Goal: Communication & Community: Answer question/provide support

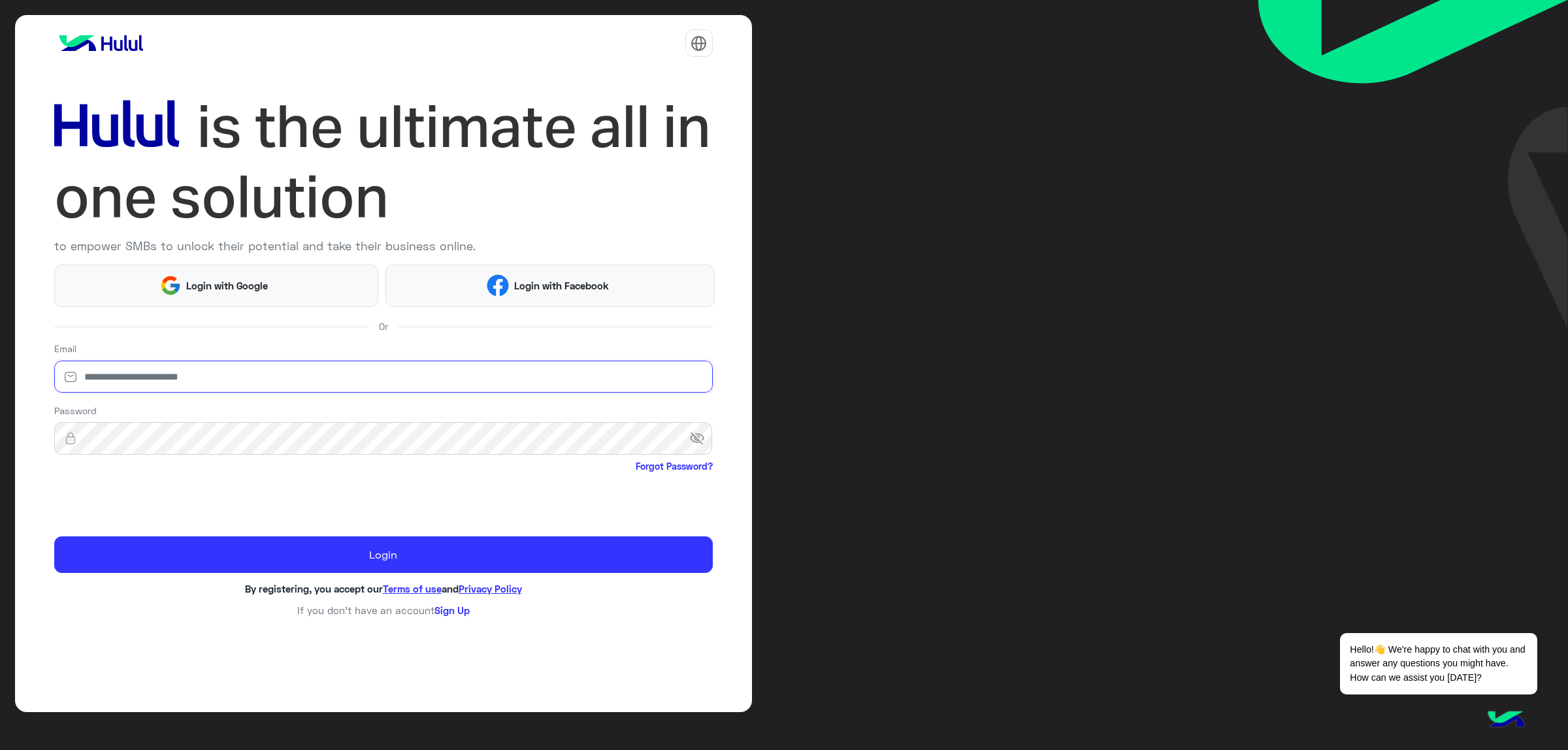
type input "**********"
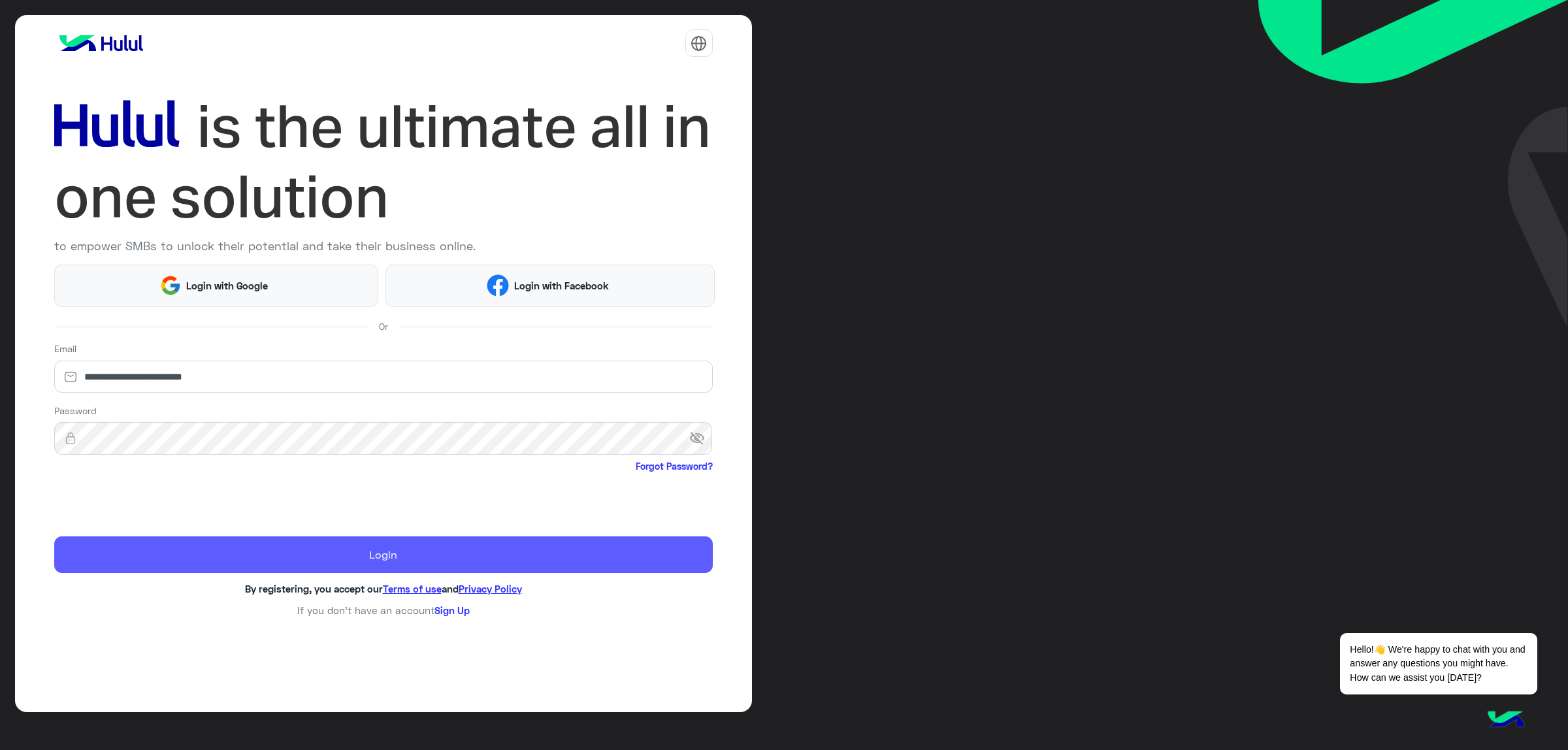
click at [178, 550] on button "Login" at bounding box center [384, 554] width 659 height 37
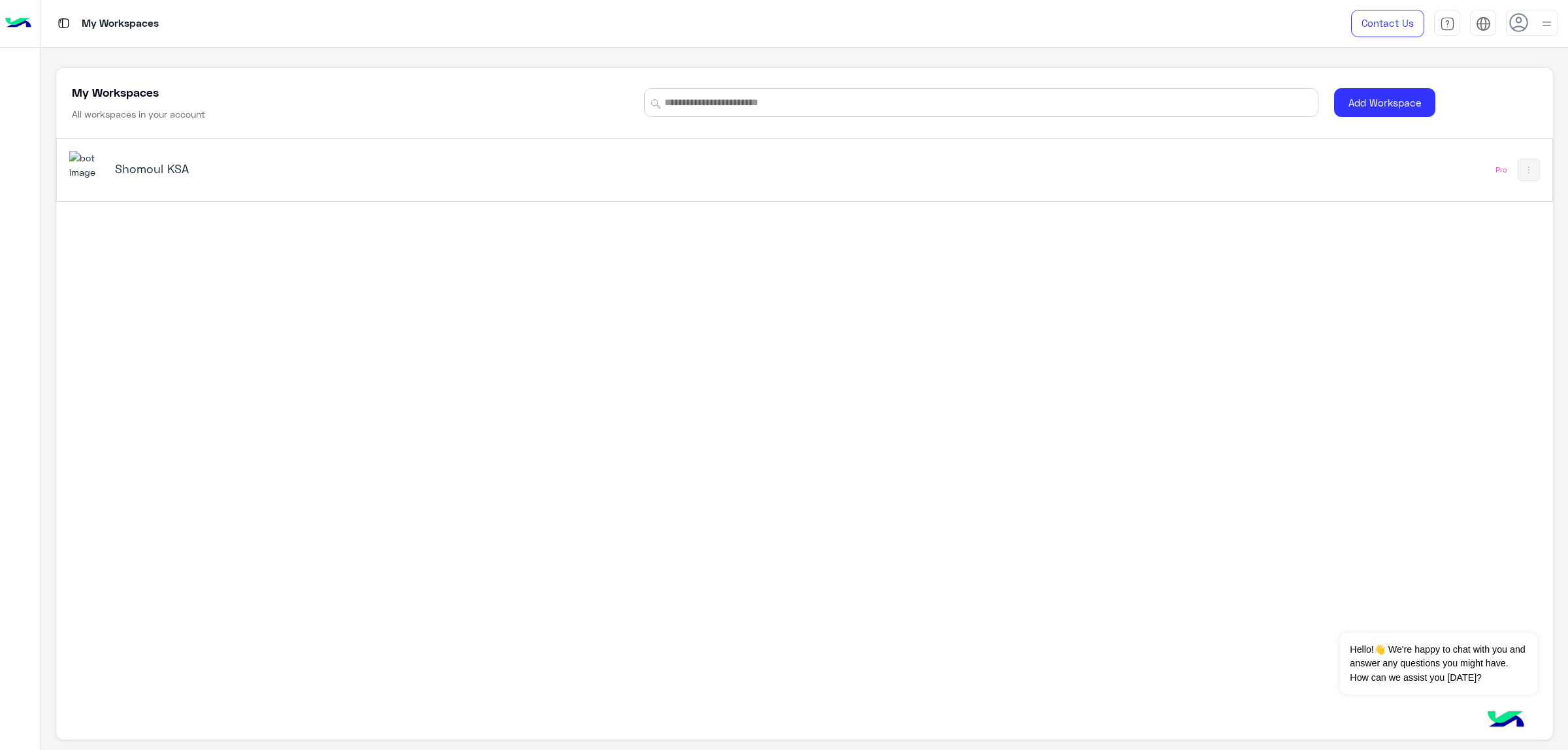
click at [151, 168] on h5 "Shomoul KSA" at bounding box center [379, 168] width 529 height 16
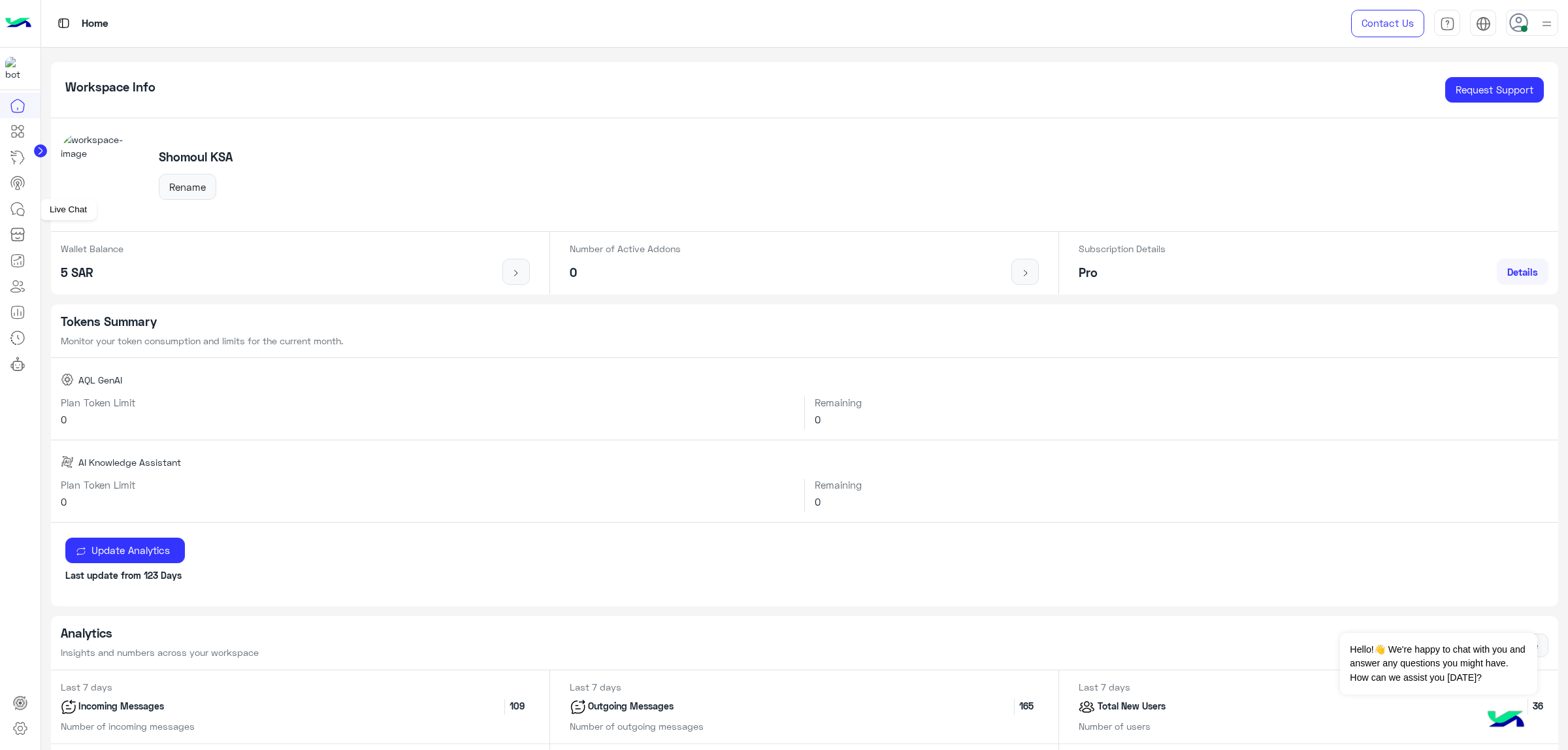
click at [18, 216] on icon at bounding box center [17, 209] width 16 height 16
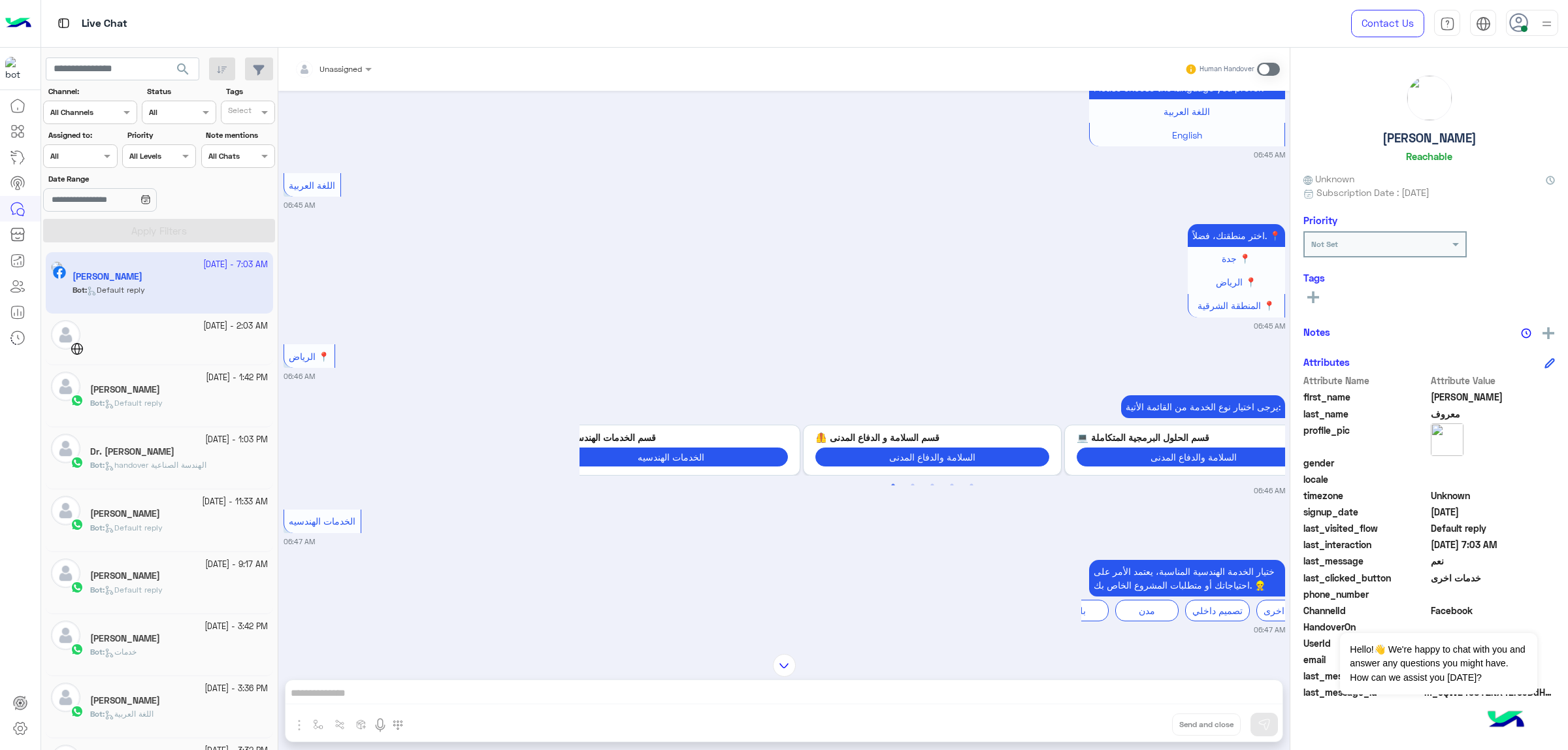
scroll to position [1636, 0]
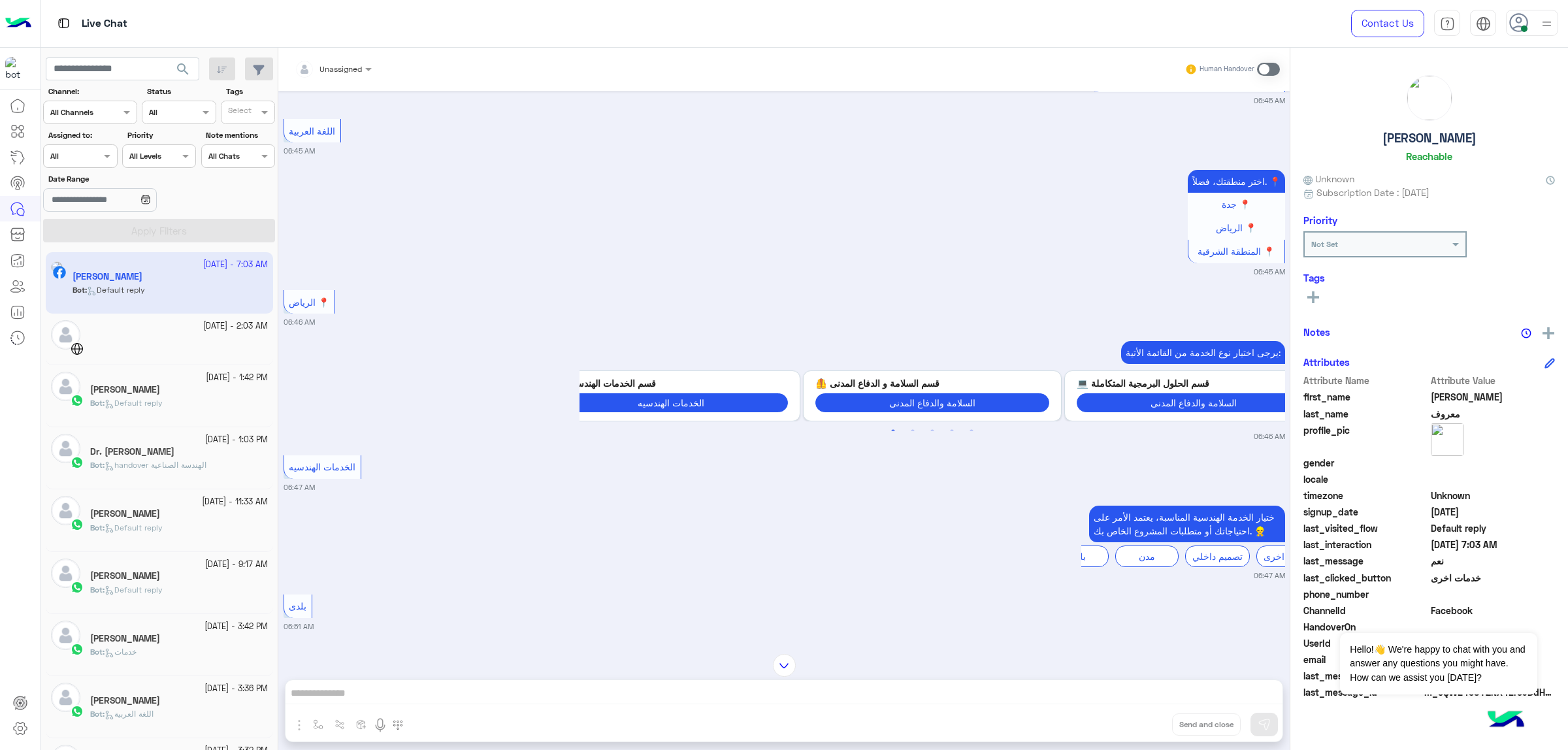
drag, startPoint x: 1284, startPoint y: 406, endPoint x: 1272, endPoint y: 480, distance: 75.0
click at [1272, 480] on div "[DATE] تفاصيل 06:38 AM مرحبًا بك [PERSON_NAME] في شركة شمول للاستشارات المهنية!…" at bounding box center [784, 365] width 1011 height 550
click at [1063, 466] on div "الخدمات الهندسيه 06:47 AM" at bounding box center [784, 471] width 1001 height 40
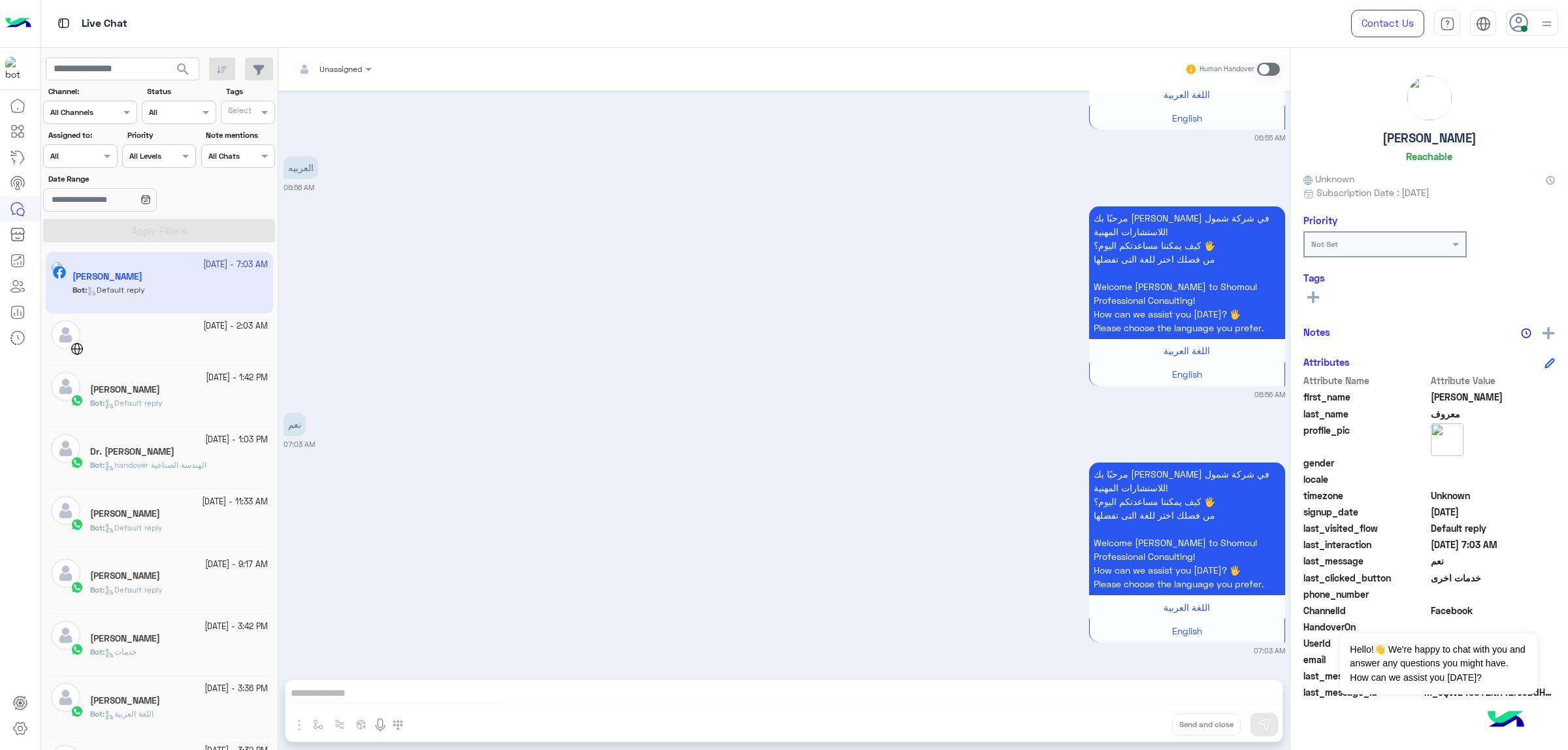
click at [962, 691] on div "Unassigned Human Handover [DATE] تفاصيل 06:38 AM مرحبًا بك [PERSON_NAME] في شرك…" at bounding box center [784, 402] width 1011 height 708
click at [1259, 66] on span at bounding box center [1268, 70] width 23 height 13
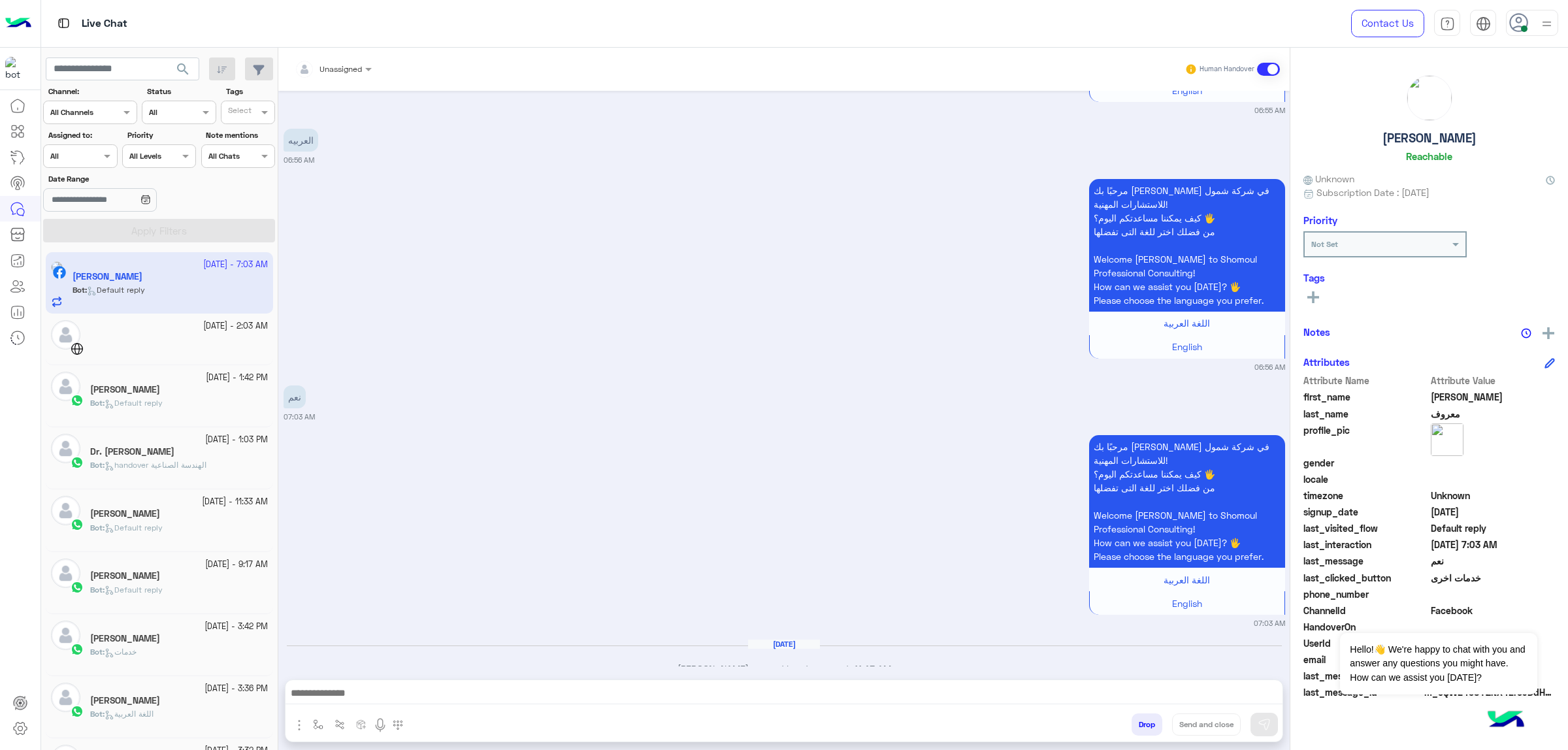
scroll to position [2785, 0]
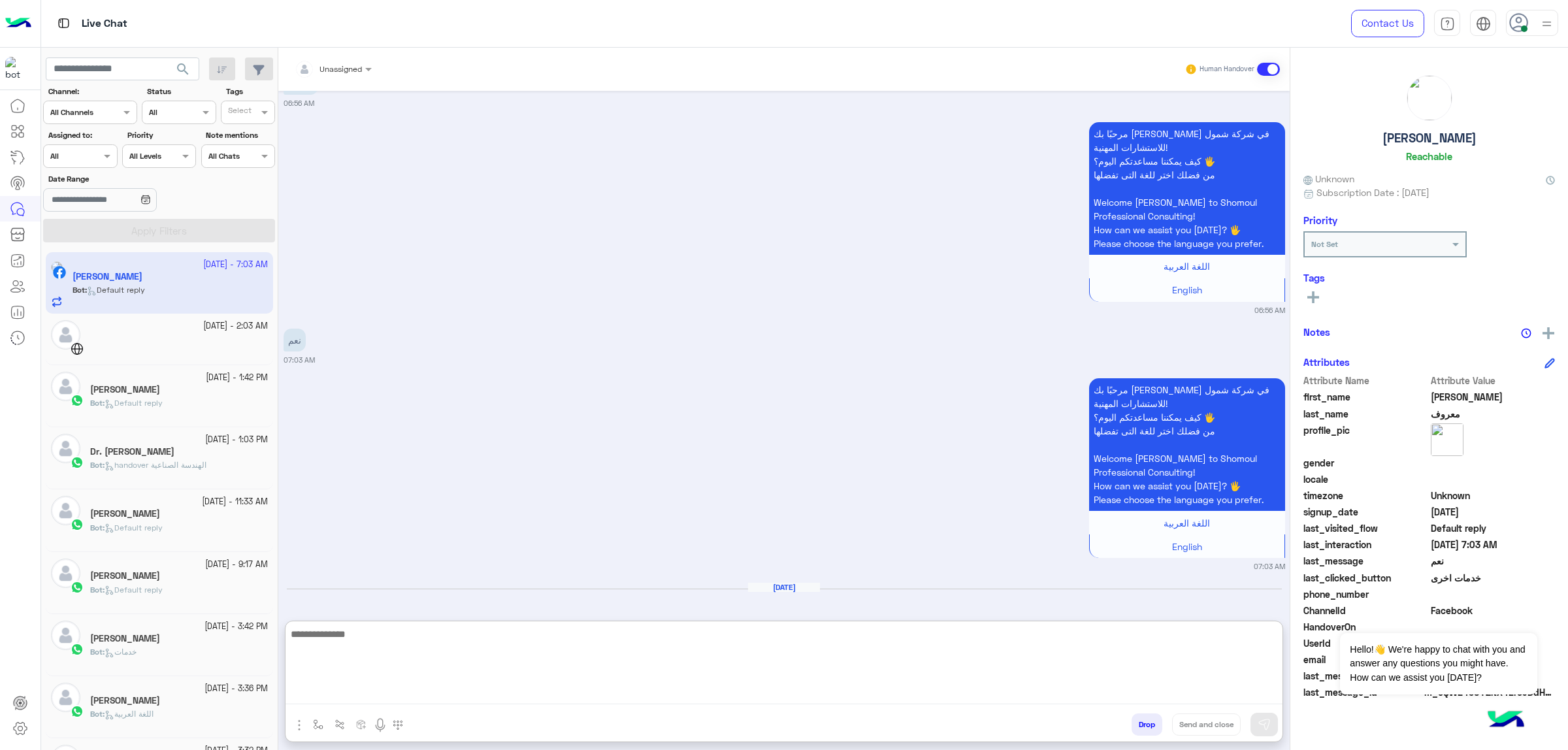
click at [418, 693] on textarea at bounding box center [783, 664] width 997 height 78
drag, startPoint x: 1102, startPoint y: 635, endPoint x: 1142, endPoint y: 638, distance: 40.1
click at [1142, 638] on textarea "**********" at bounding box center [783, 664] width 997 height 78
type textarea "**********"
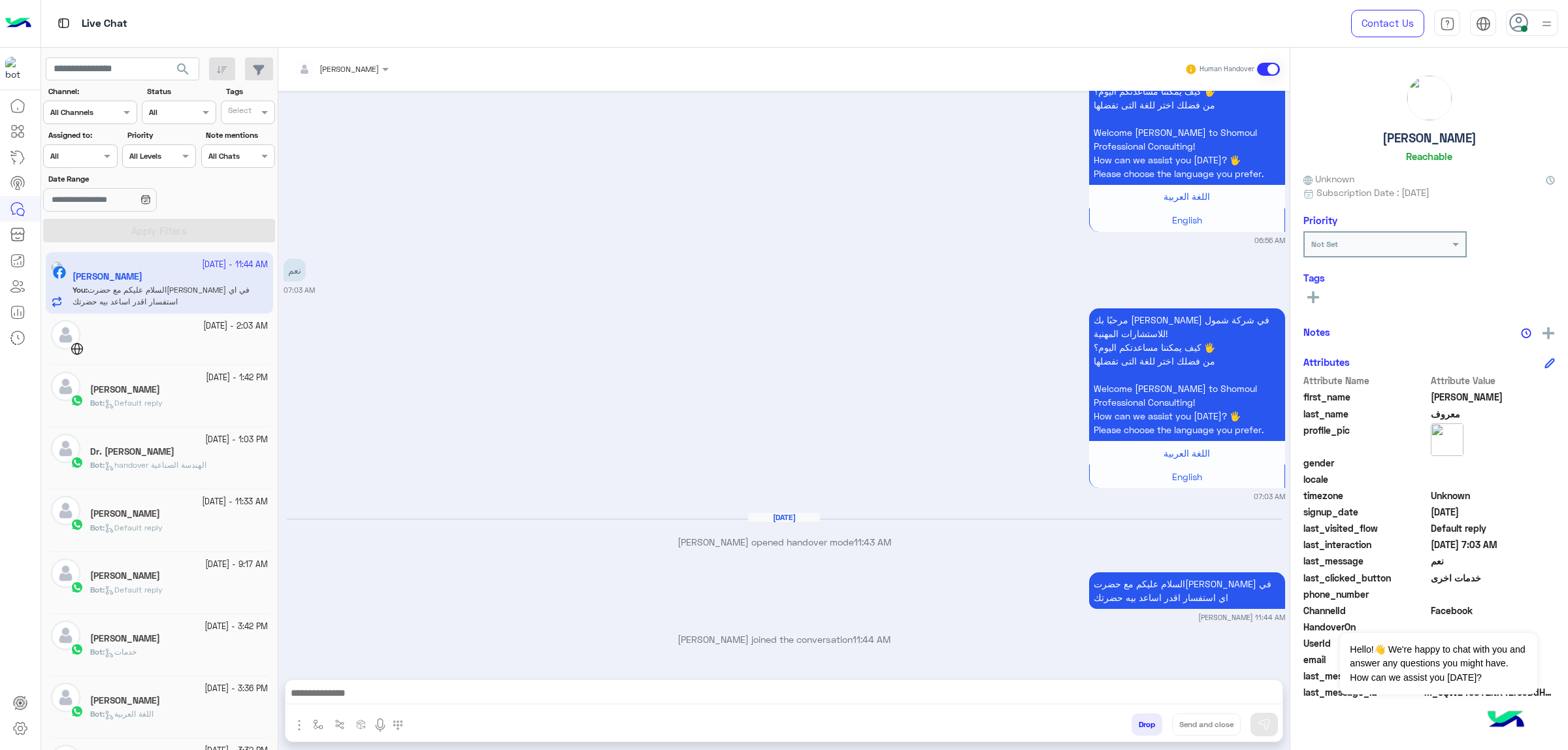
scroll to position [2881, 0]
